Goal: Find specific page/section: Find specific page/section

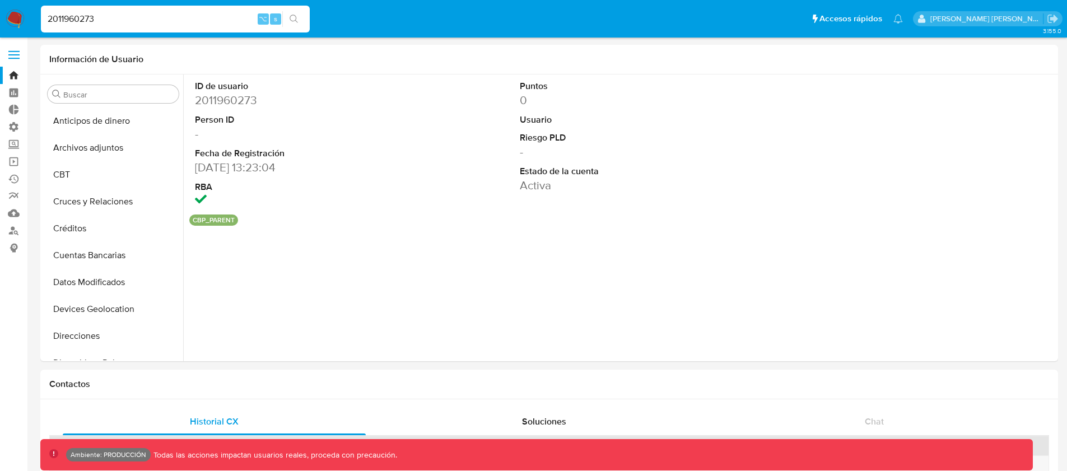
select select "10"
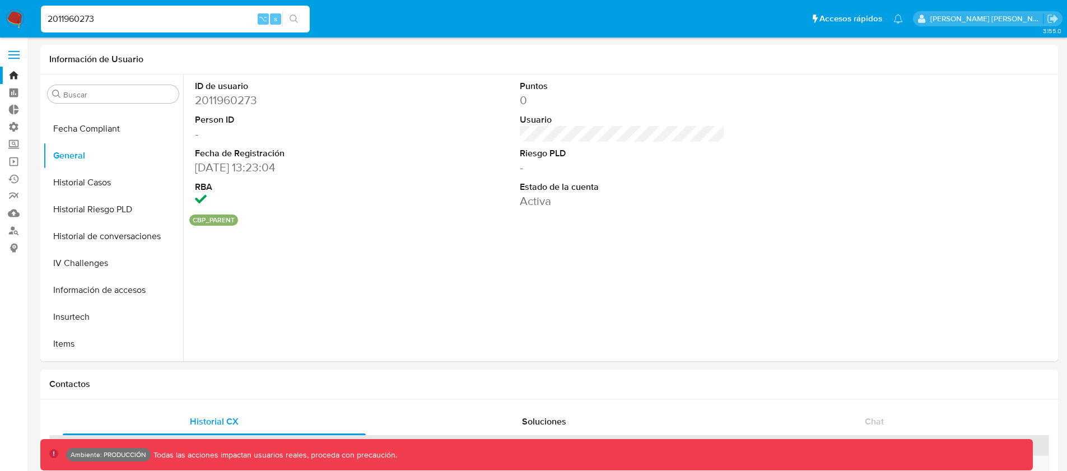
click at [115, 17] on input "2011960273" at bounding box center [175, 19] width 269 height 15
paste input "715"
type input "2011960715"
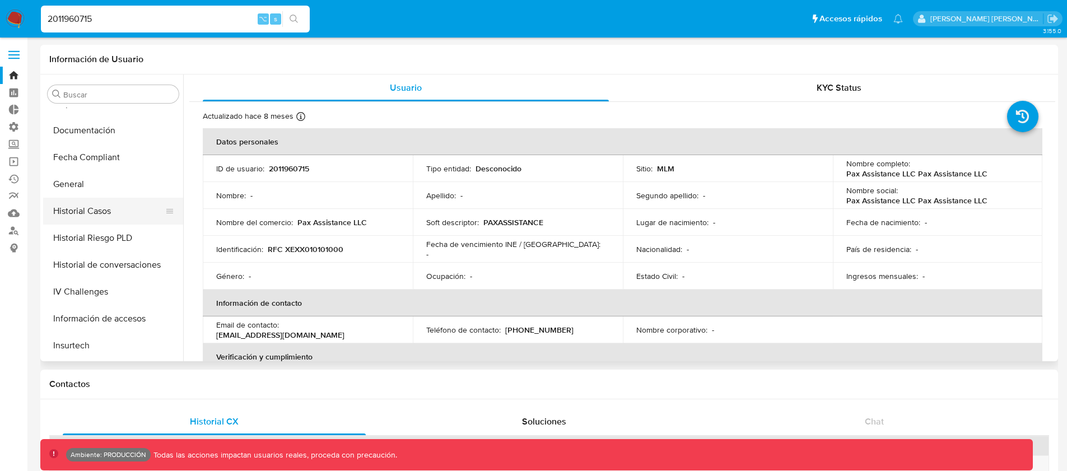
scroll to position [243, 0]
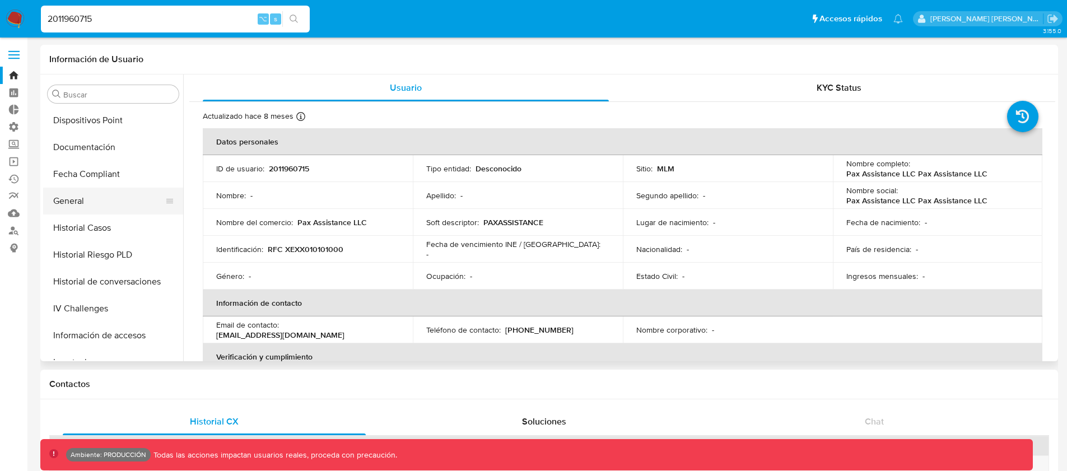
select select "10"
click at [91, 199] on button "General" at bounding box center [108, 201] width 131 height 27
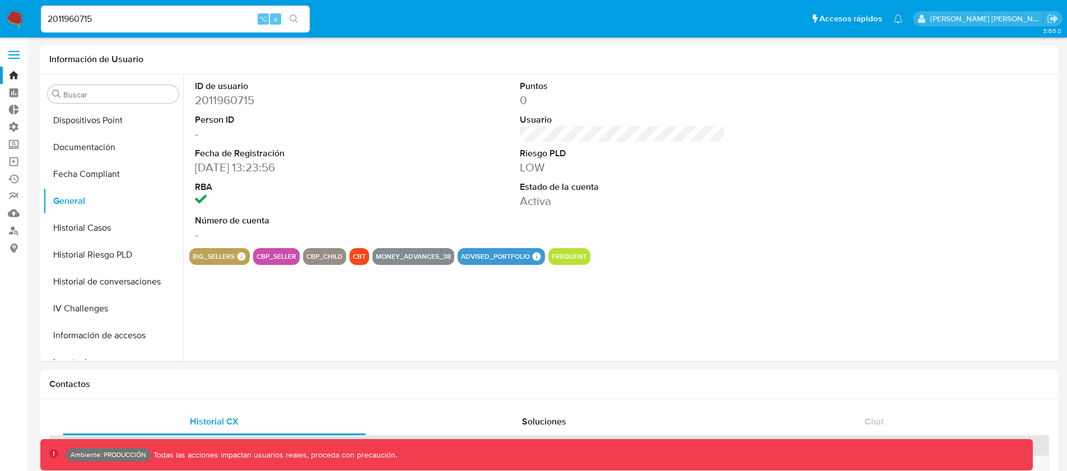
click at [136, 18] on input "2011960715" at bounding box center [175, 19] width 269 height 15
paste input "91103182"
type input "2091103182"
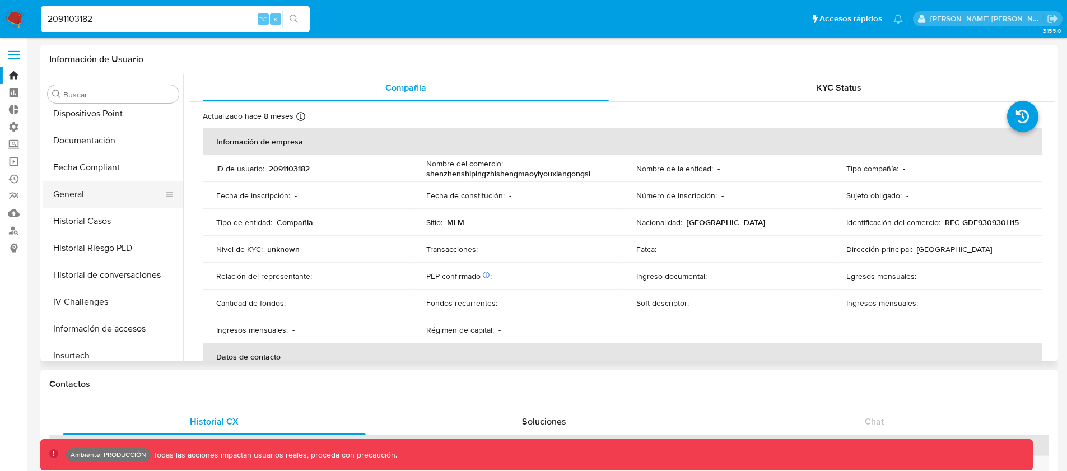
scroll to position [248, 0]
select select "10"
click at [77, 193] on button "General" at bounding box center [108, 196] width 131 height 27
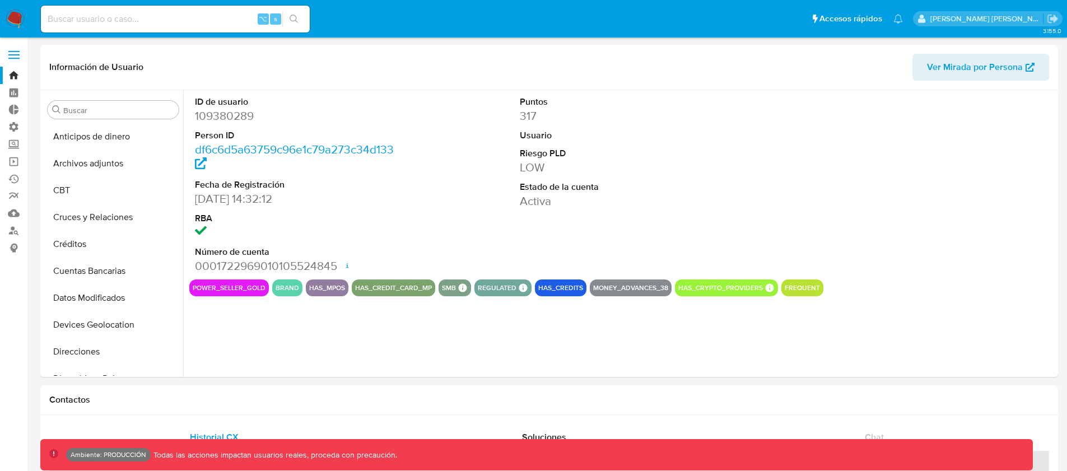
select select "10"
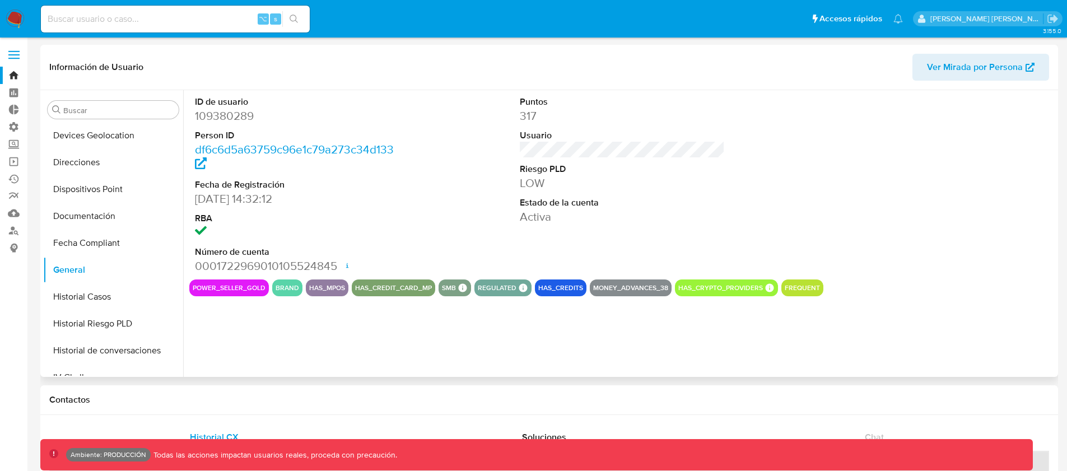
click at [364, 333] on div "ID de usuario 109380289 Person ID df6c6d5a63759c96e1c79a273c34d133 Fecha de Reg…" at bounding box center [619, 233] width 872 height 287
